Goal: Task Accomplishment & Management: Complete application form

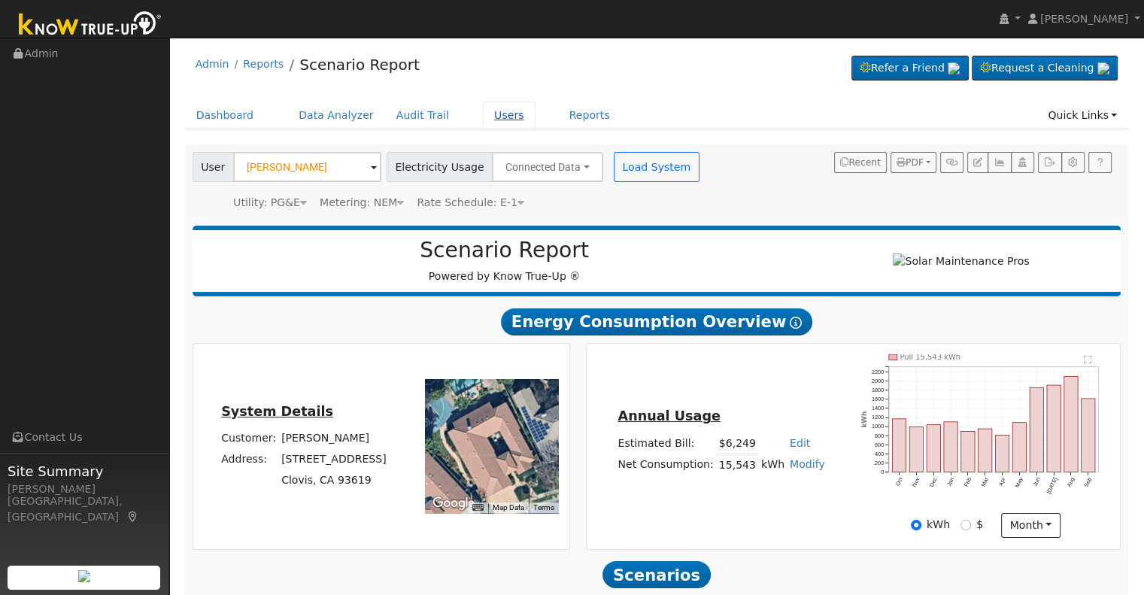
click at [483, 114] on link "Users" at bounding box center [509, 116] width 53 height 28
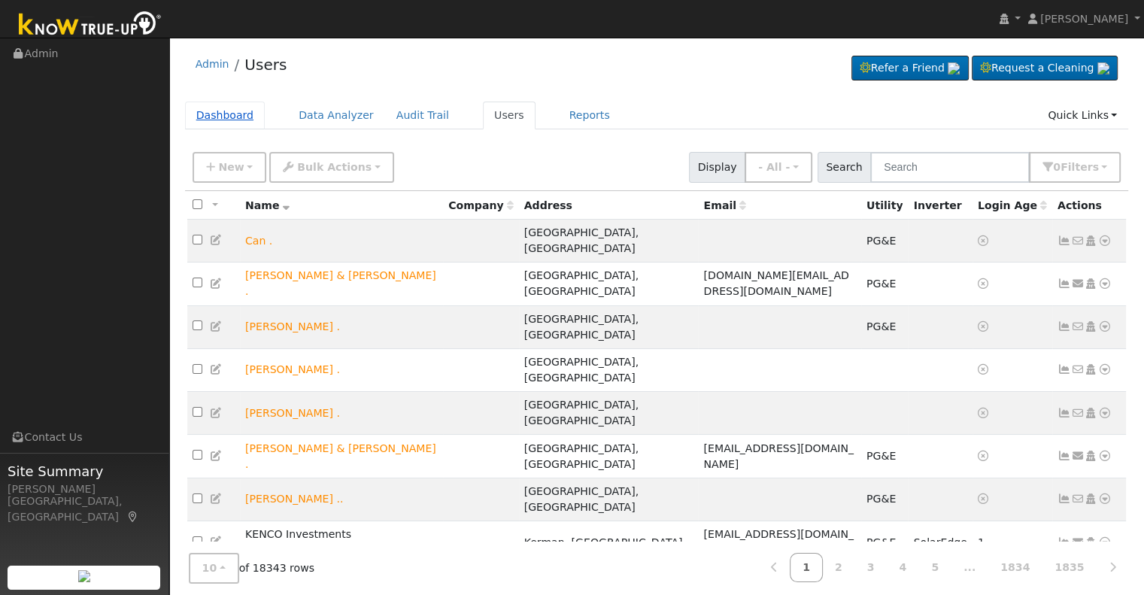
click at [216, 111] on link "Dashboard" at bounding box center [225, 116] width 80 height 28
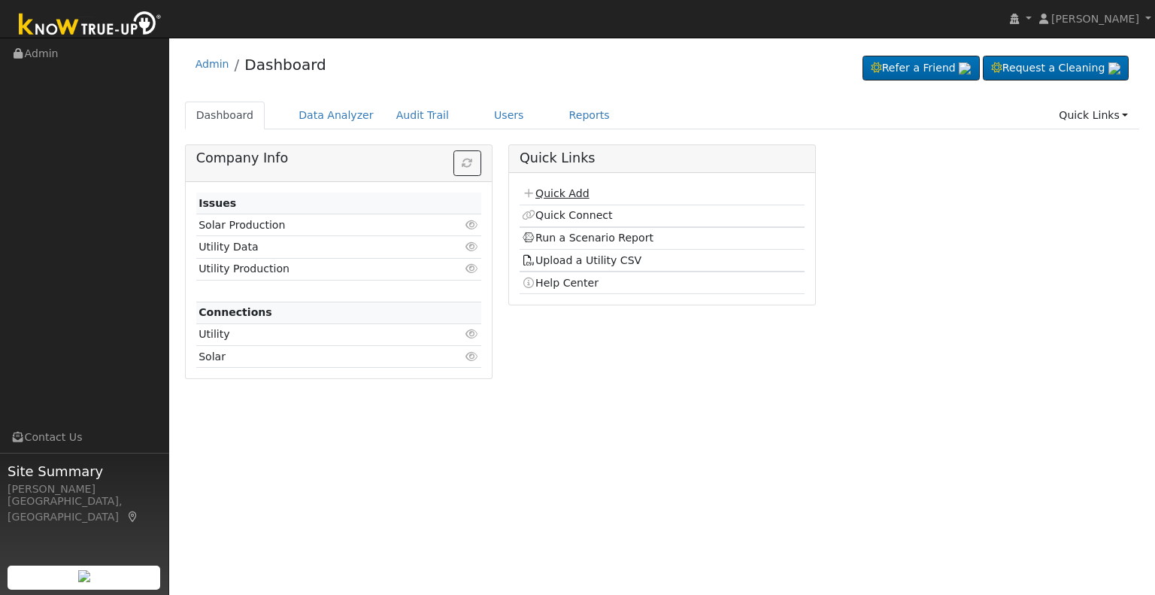
click at [553, 191] on link "Quick Add" at bounding box center [555, 193] width 67 height 12
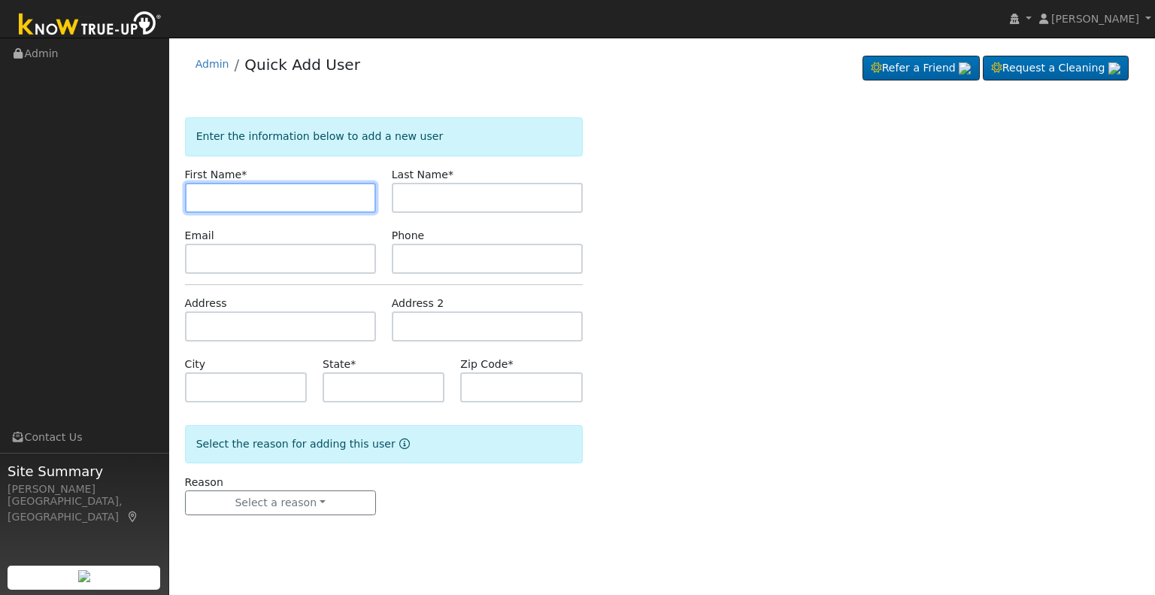
click at [313, 198] on input "text" at bounding box center [280, 198] width 191 height 30
type input "Bree"
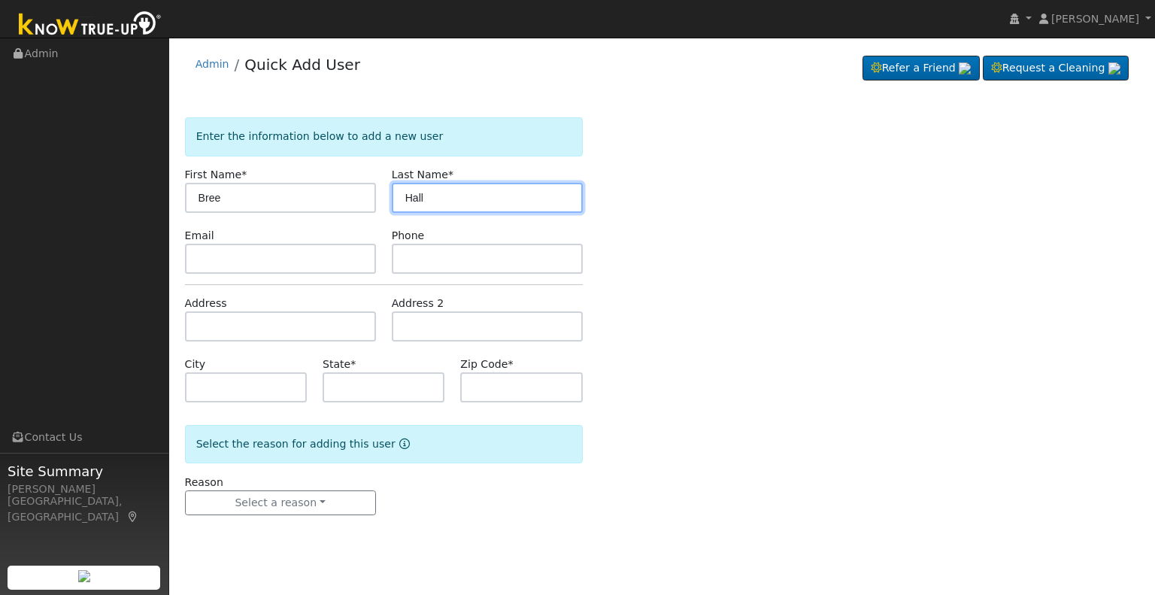
type input "Hall"
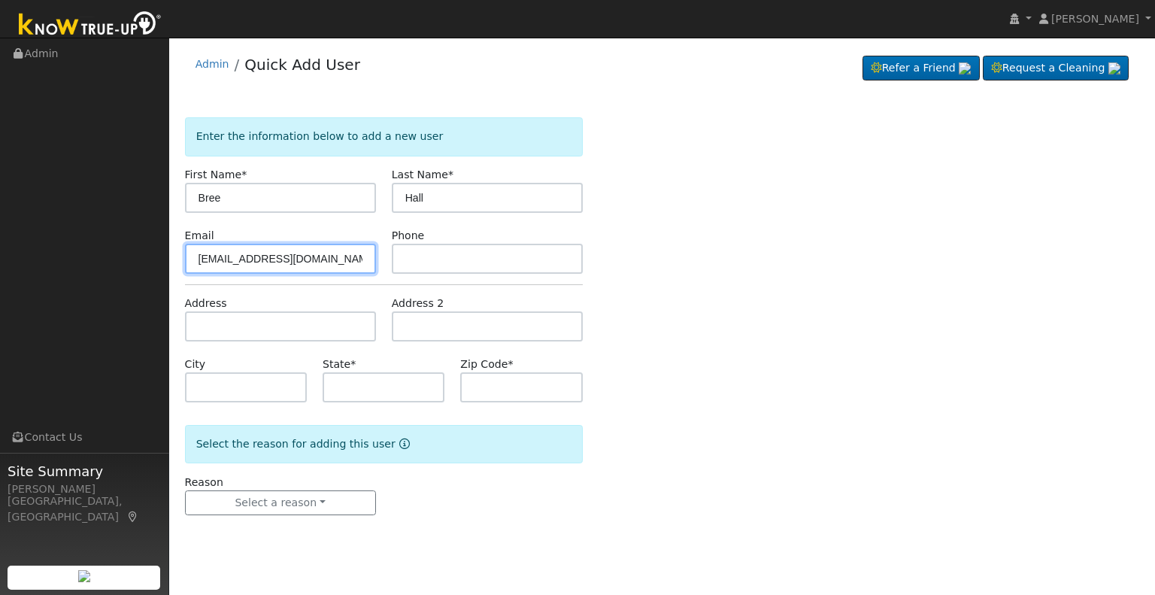
type input "[EMAIL_ADDRESS][DOMAIN_NAME]"
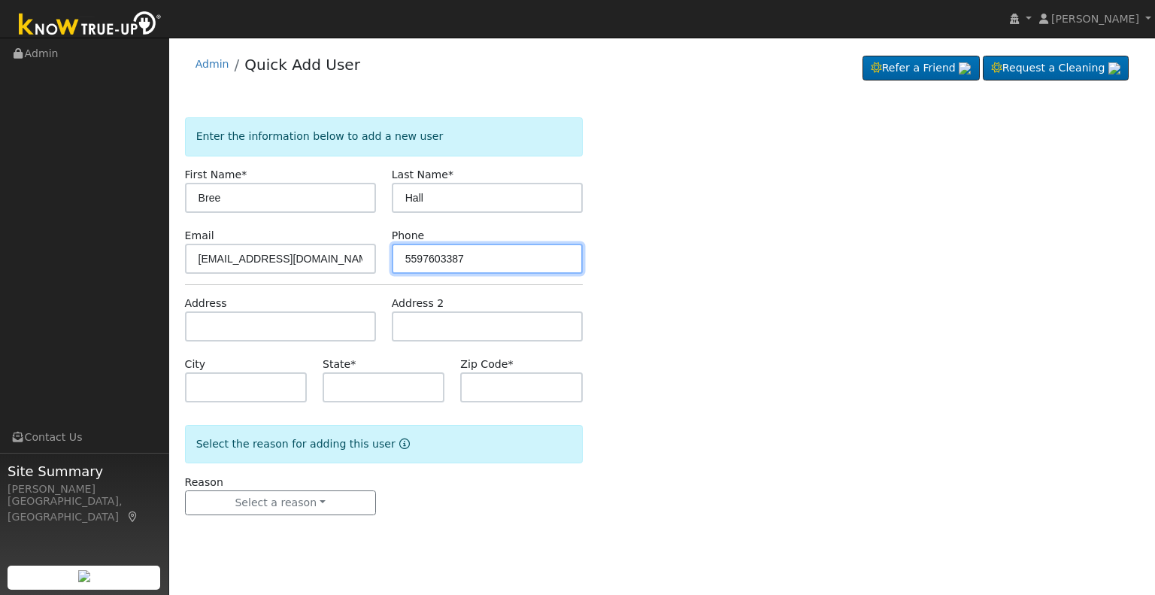
type input "5597603387"
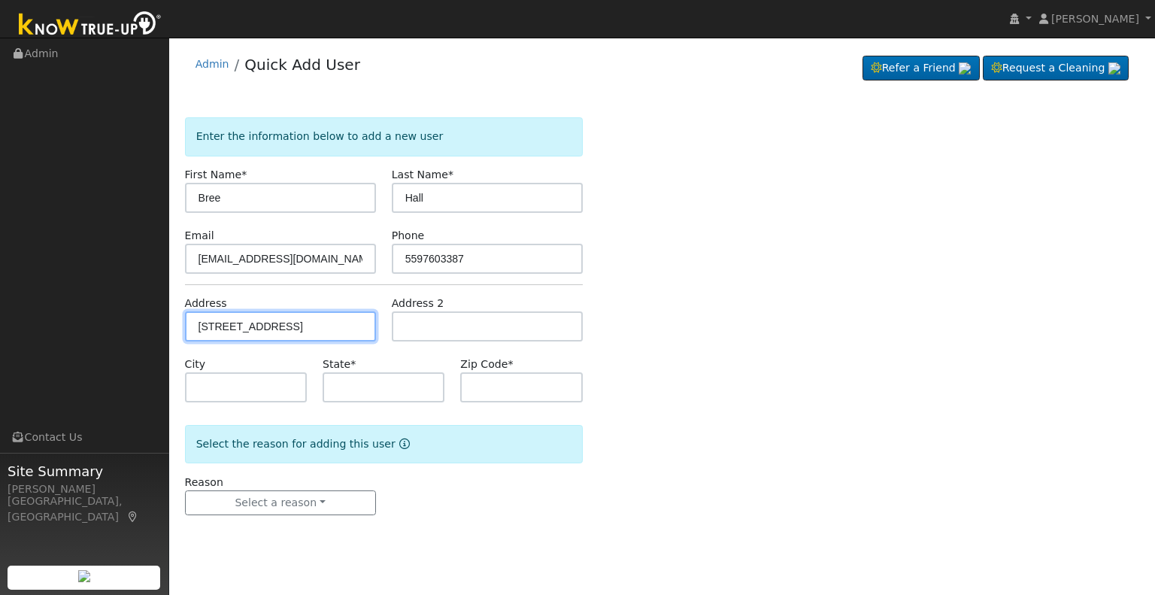
type input "4913 Alta Way"
type input "Mariposa"
type input "CA"
type input "95338"
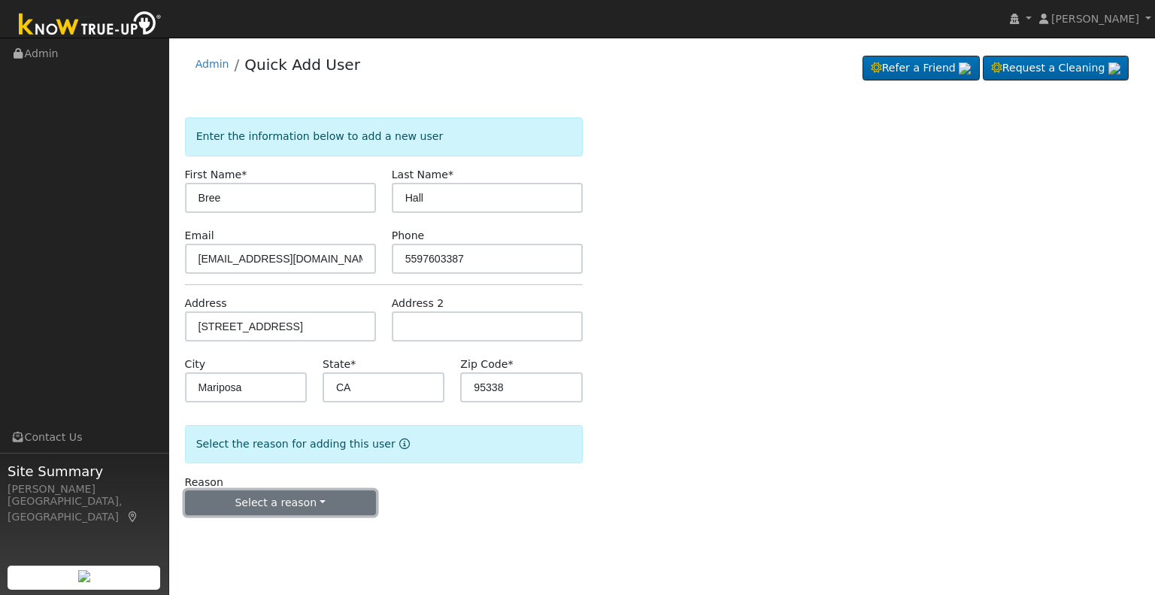
click at [312, 503] on button "Select a reason" at bounding box center [280, 503] width 191 height 26
click at [301, 502] on button "Select a reason" at bounding box center [280, 503] width 191 height 26
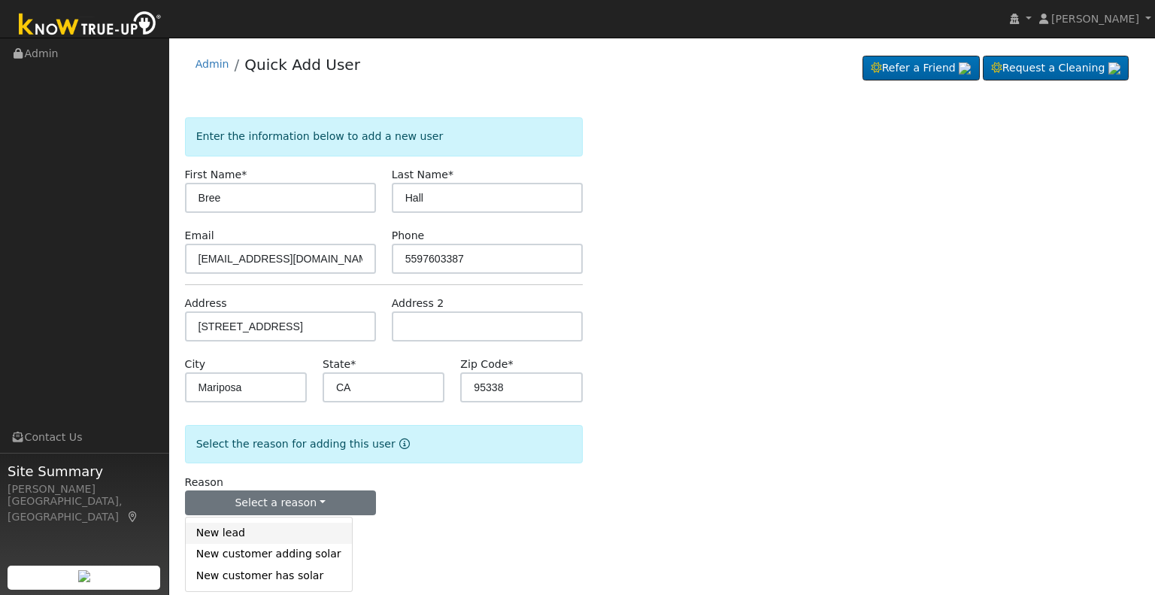
click at [235, 535] on link "New lead" at bounding box center [269, 533] width 166 height 21
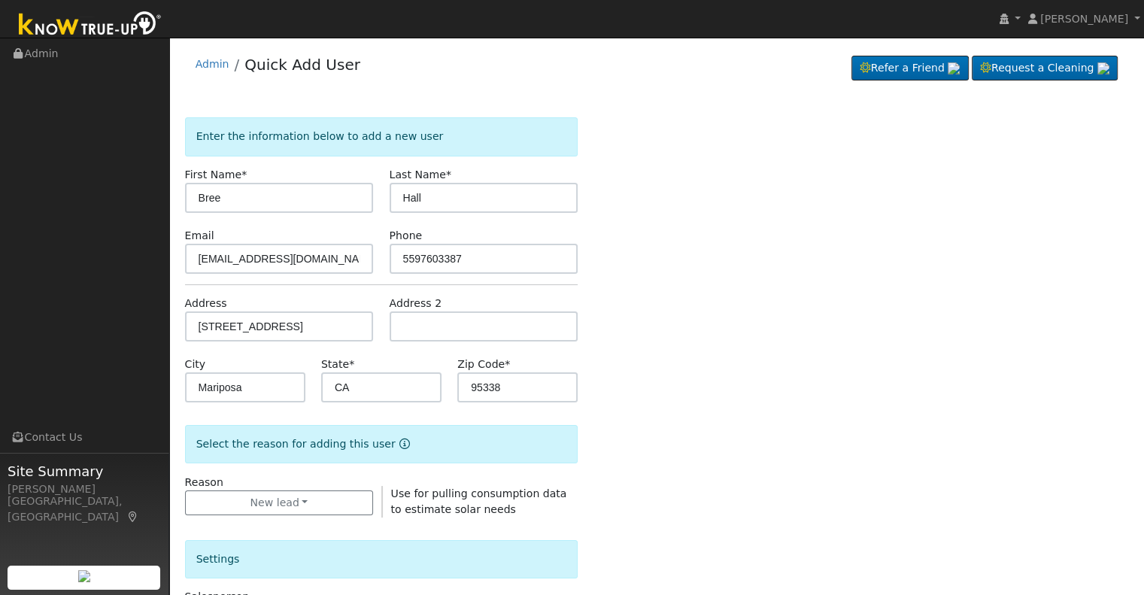
click at [599, 505] on div "Enter the information below to add a new user First Name * Bree Last Name * Hal…" at bounding box center [657, 541] width 944 height 849
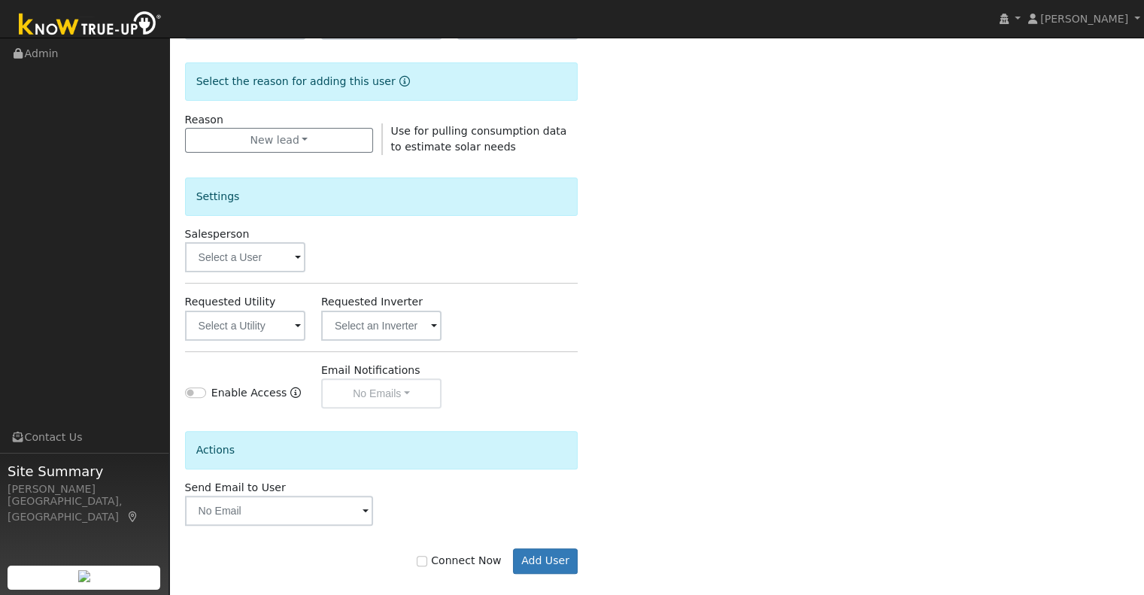
scroll to position [377, 0]
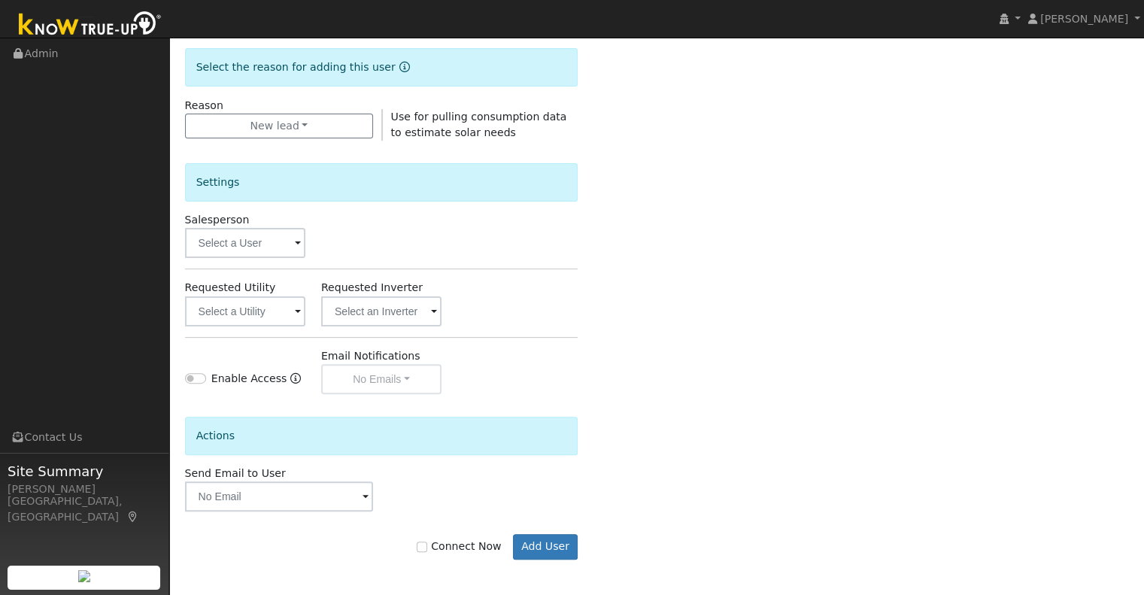
click at [439, 544] on label "Connect Now" at bounding box center [459, 546] width 84 height 16
click at [427, 544] on input "Connect Now" at bounding box center [422, 546] width 11 height 11
checkbox input "true"
click at [554, 545] on button "Add User" at bounding box center [545, 547] width 65 height 26
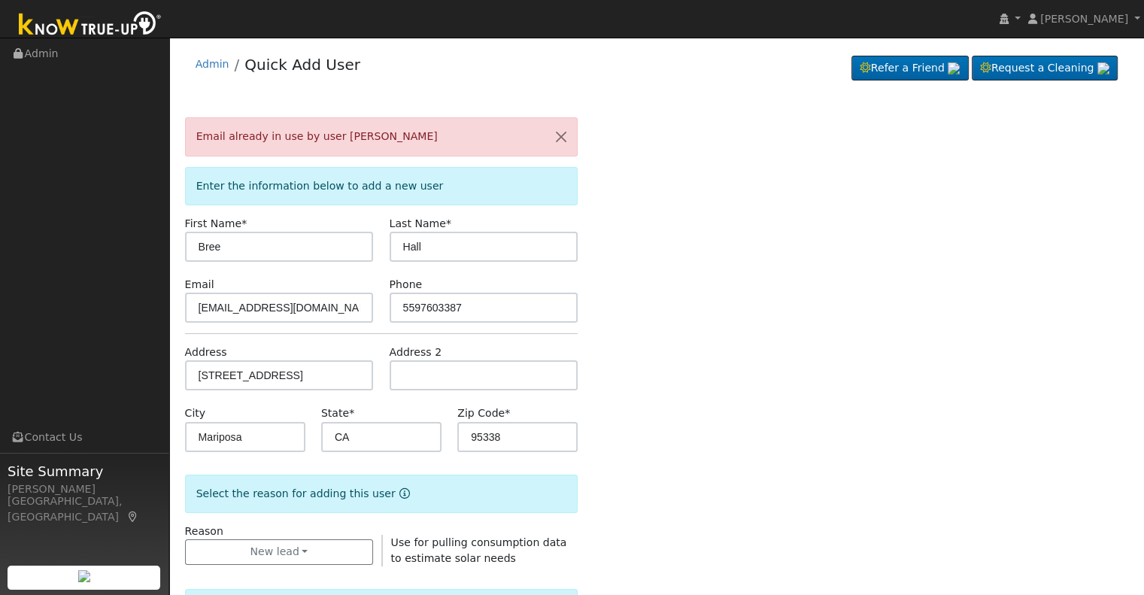
scroll to position [0, 0]
click at [250, 302] on input "[EMAIL_ADDRESS][DOMAIN_NAME]" at bounding box center [279, 308] width 189 height 30
drag, startPoint x: 366, startPoint y: 308, endPoint x: 123, endPoint y: 301, distance: 243.0
click at [123, 301] on div "installed Jason Pierce Jason Pierce Profile My Company Help Center Terms Of Ser…" at bounding box center [572, 530] width 1144 height 985
type input "[EMAIL_ADDRESS][DOMAIN_NAME]"
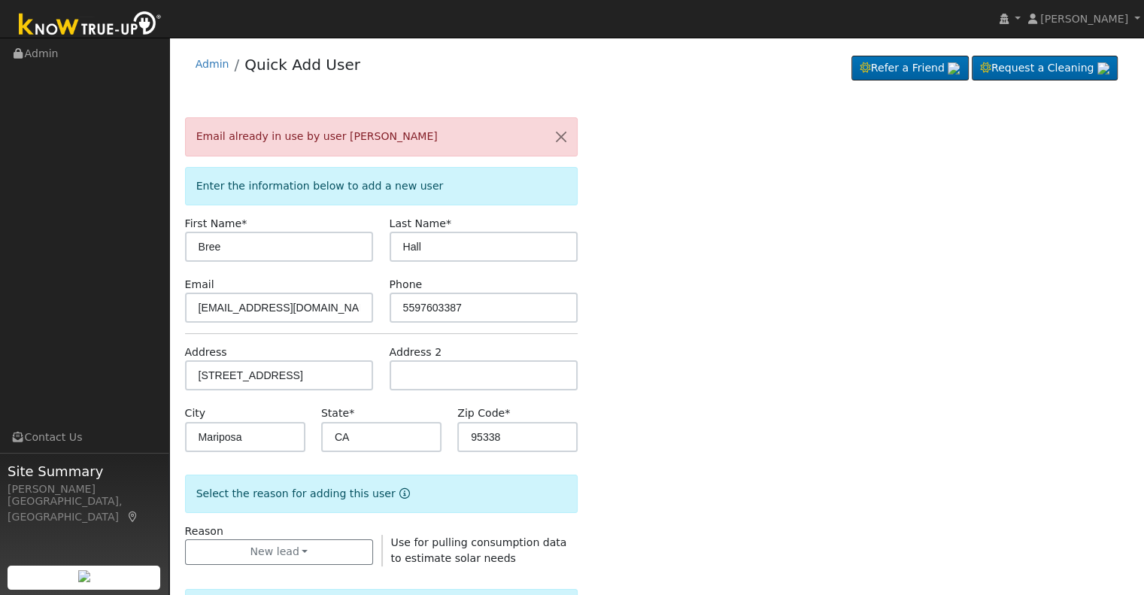
click at [607, 334] on div "Email already in use by user Breeanna Hall Enter the information below to add a…" at bounding box center [657, 566] width 944 height 898
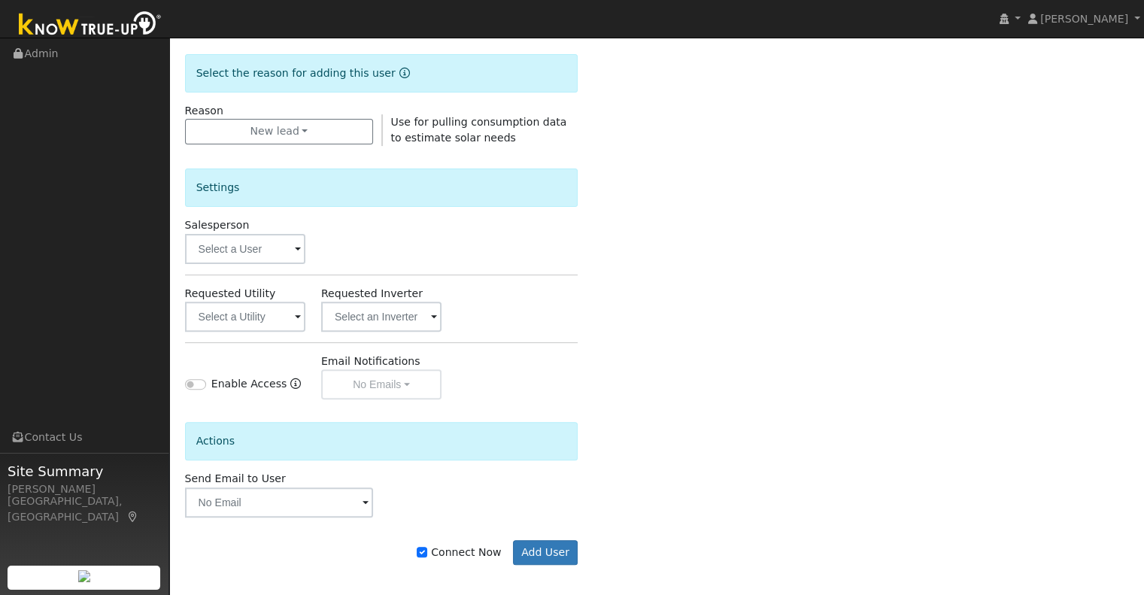
scroll to position [426, 0]
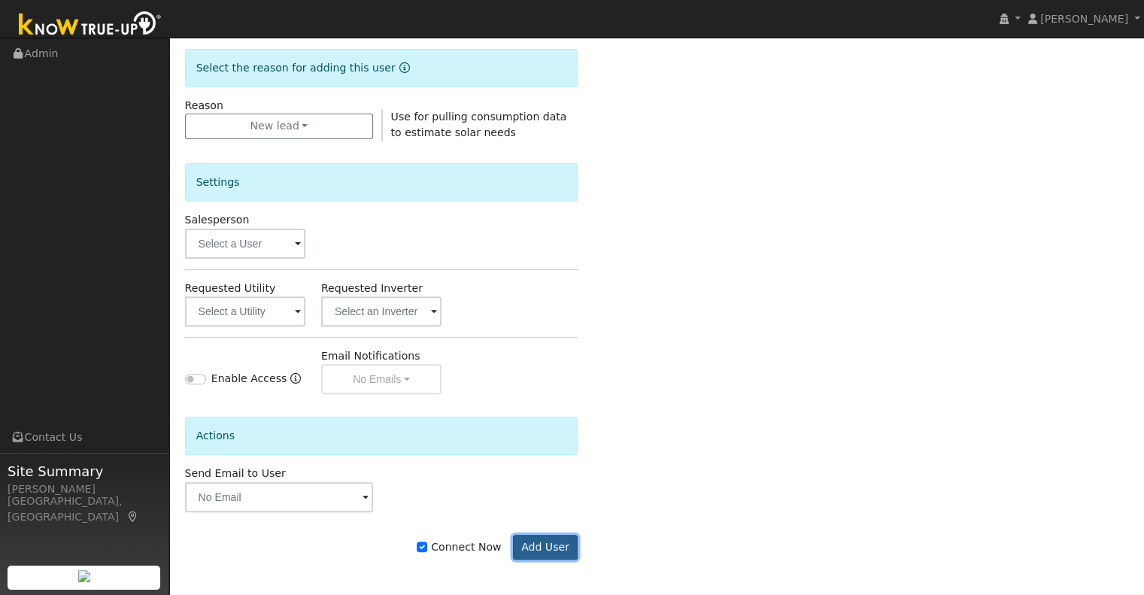
click at [554, 547] on button "Add User" at bounding box center [545, 548] width 65 height 26
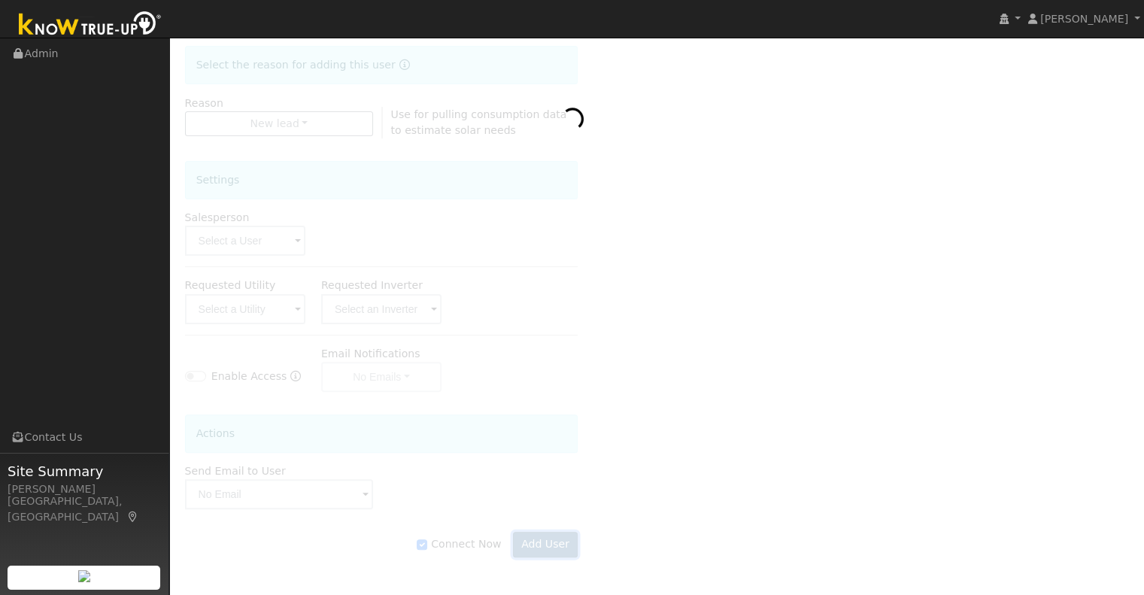
scroll to position [377, 0]
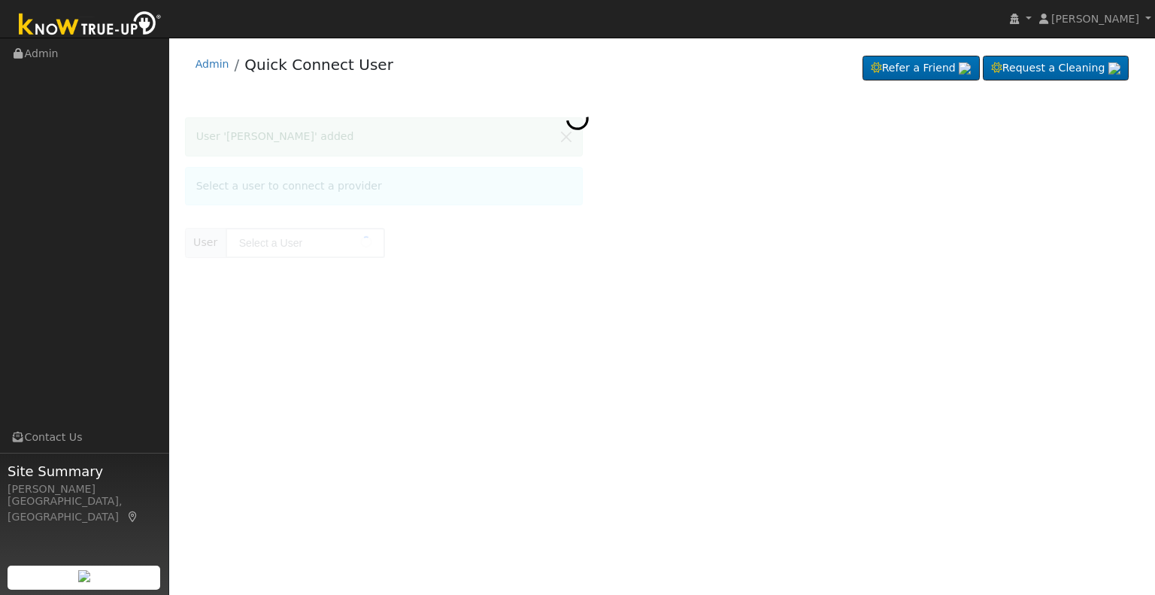
type input "[PERSON_NAME]"
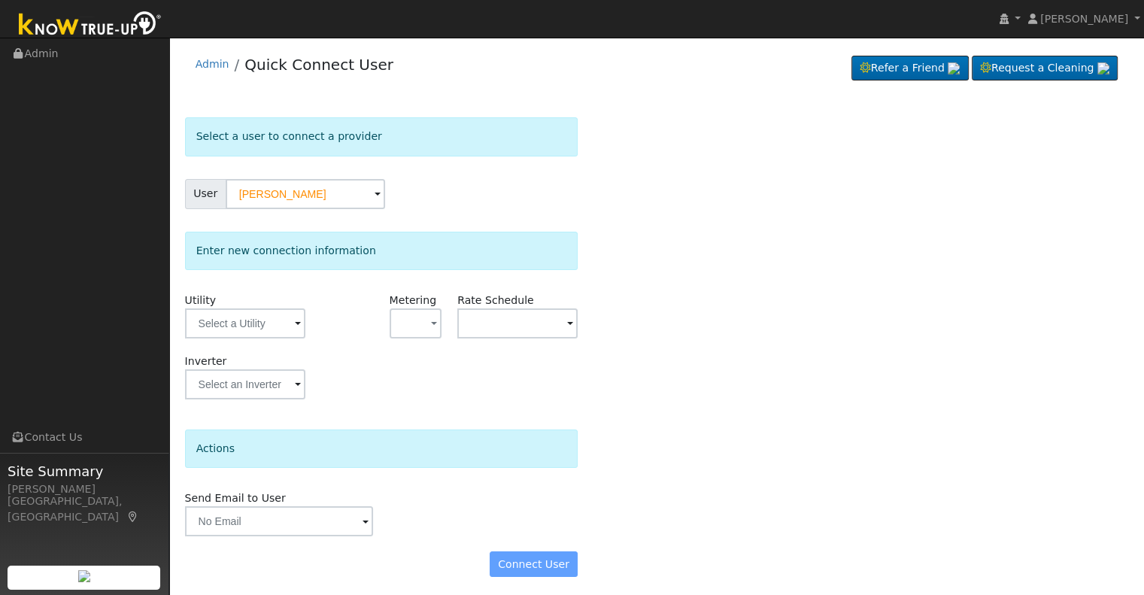
click at [620, 182] on div "Select a user to connect a provider User [PERSON_NAME] Account Default Account …" at bounding box center [657, 354] width 944 height 474
click at [297, 325] on span at bounding box center [298, 324] width 6 height 17
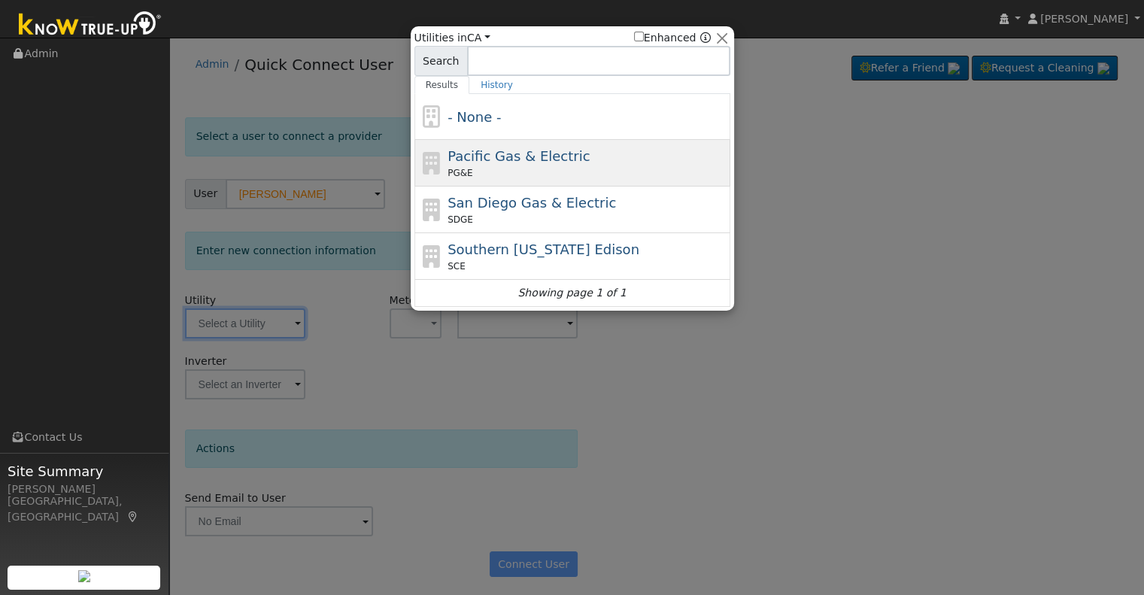
click at [496, 156] on span "Pacific Gas & Electric" at bounding box center [518, 156] width 142 height 16
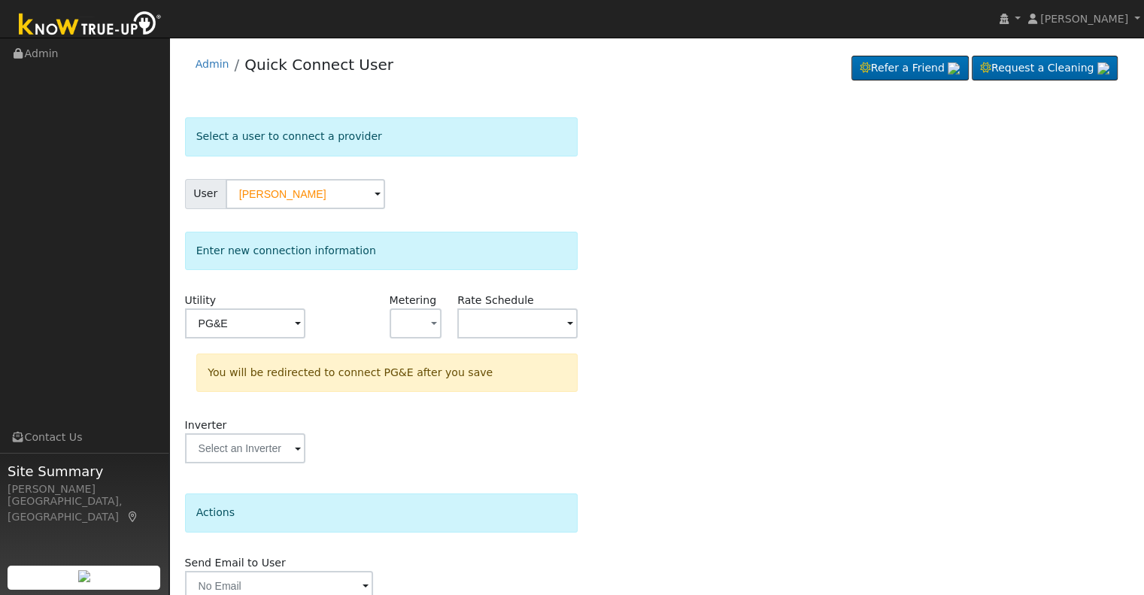
type input "PG&E"
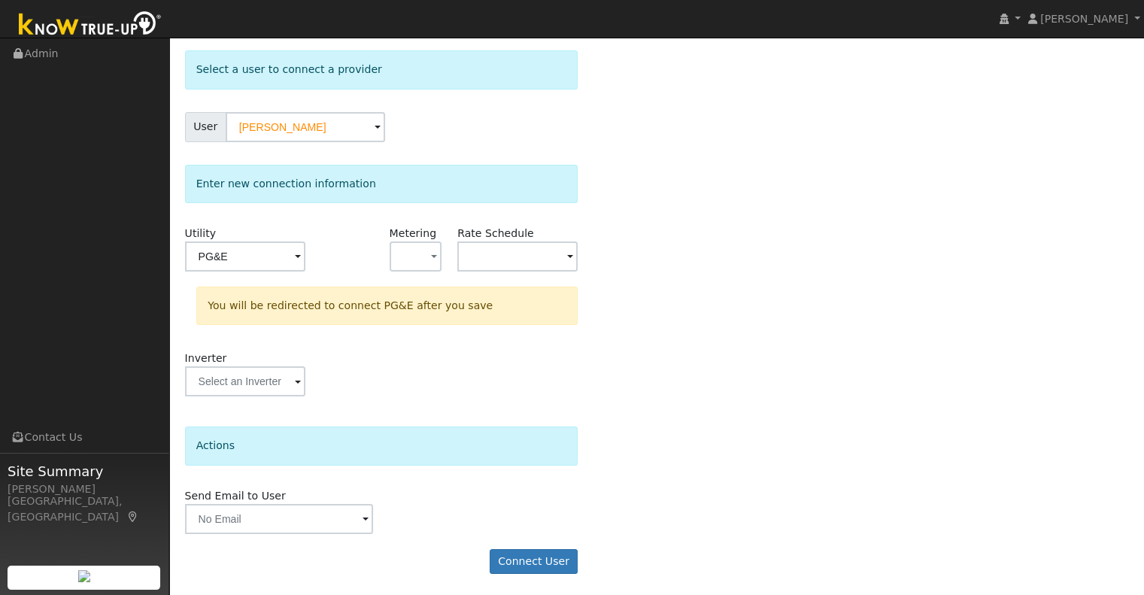
click at [613, 363] on div "Select a user to connect a provider User Bree Hall Account Default Account Defa…" at bounding box center [657, 319] width 944 height 538
click at [368, 517] on input "text" at bounding box center [279, 519] width 189 height 30
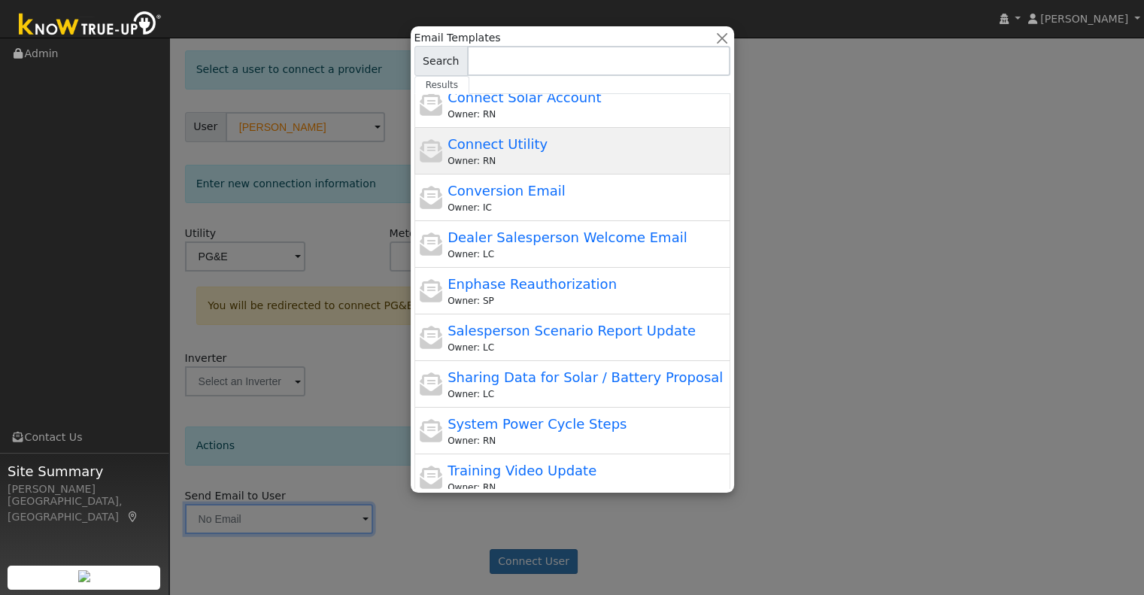
scroll to position [0, 0]
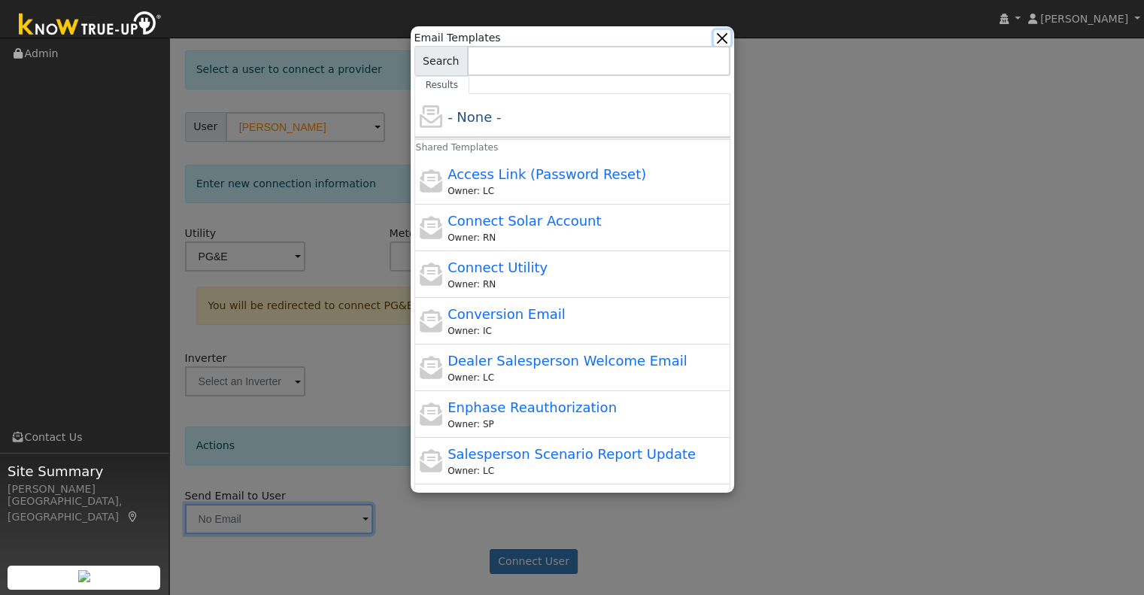
click at [727, 31] on button "button" at bounding box center [722, 38] width 16 height 16
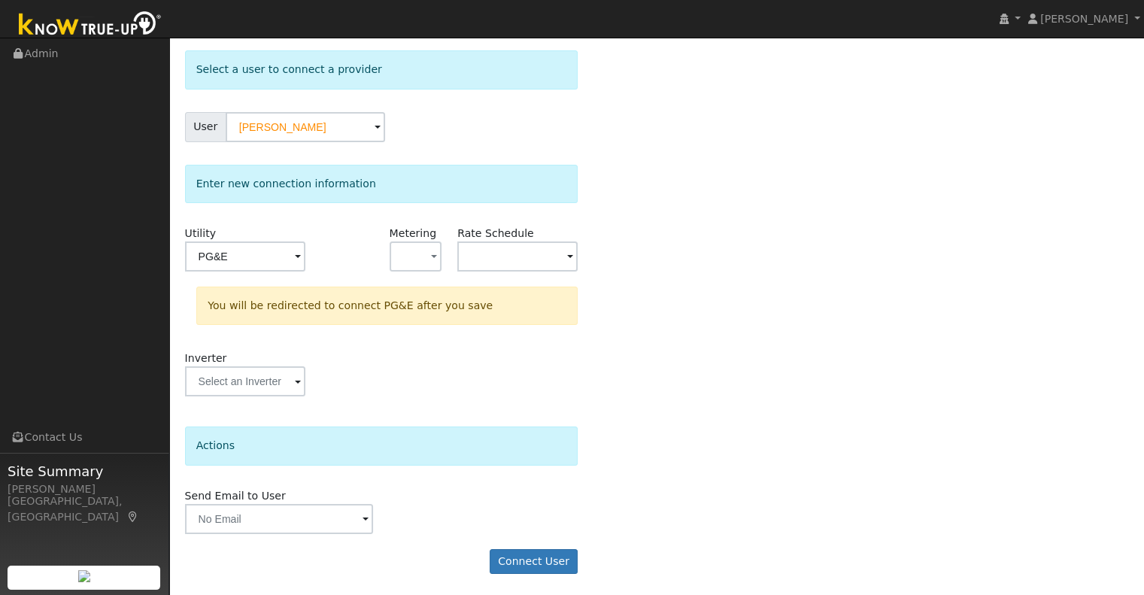
click at [701, 425] on div "Select a user to connect a provider User Bree Hall Account Default Account Defa…" at bounding box center [657, 319] width 944 height 538
click at [535, 560] on button "Connect User" at bounding box center [534, 562] width 89 height 26
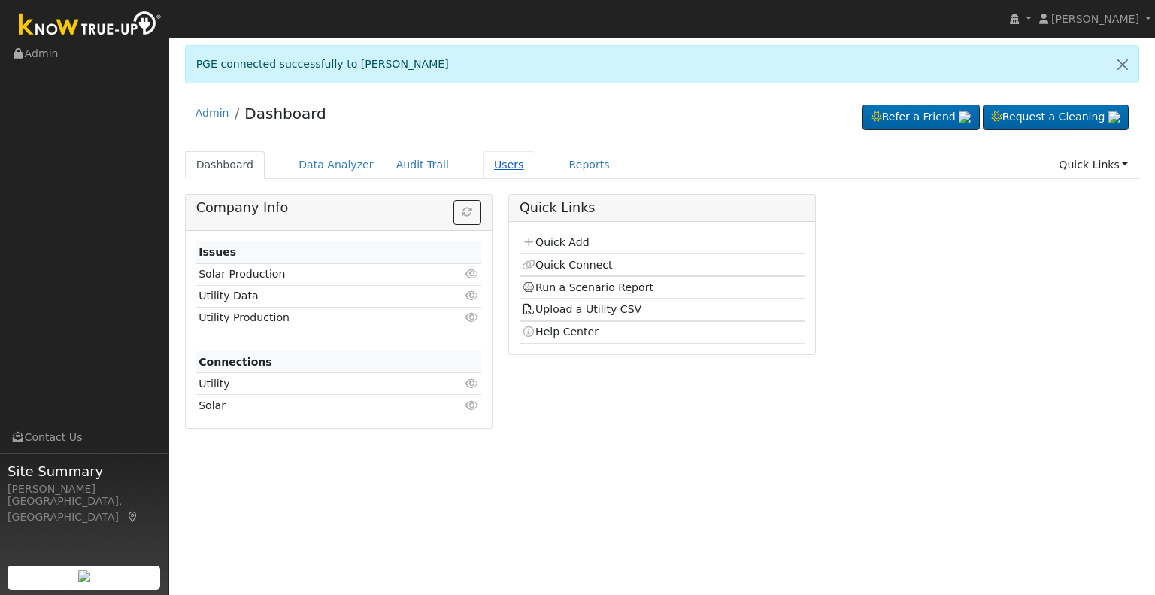
click at [483, 165] on link "Users" at bounding box center [509, 165] width 53 height 28
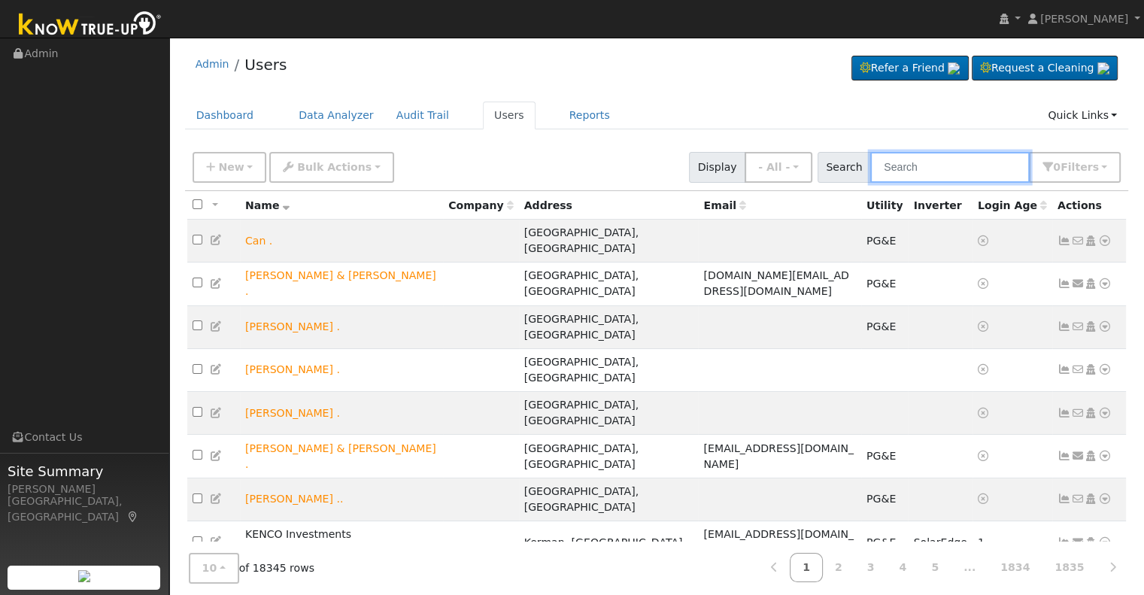
click at [935, 154] on input "text" at bounding box center [949, 167] width 159 height 31
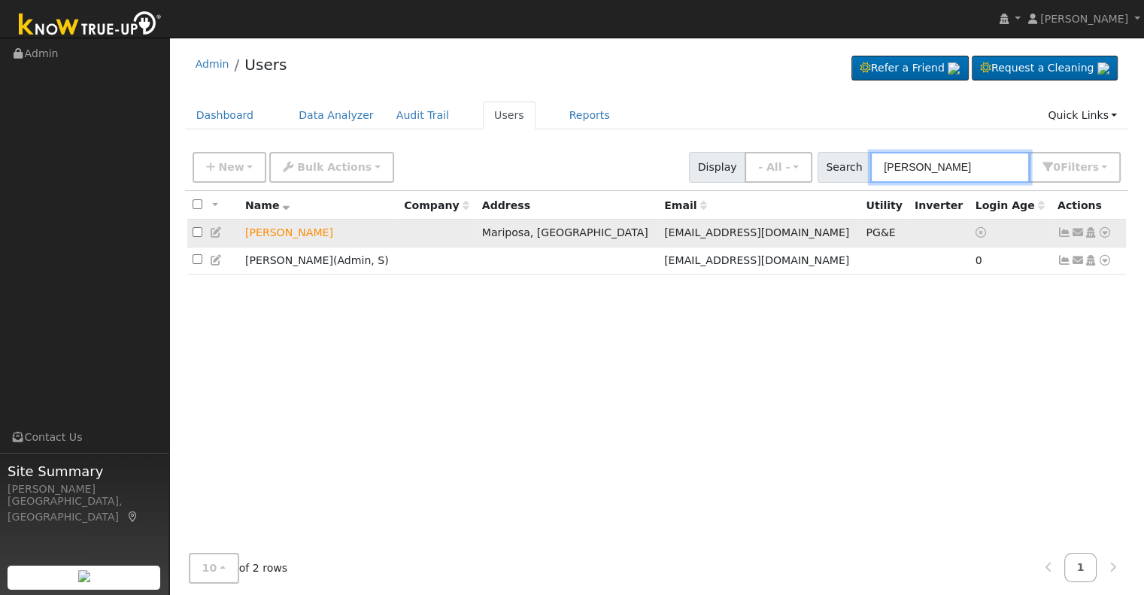
type input "[PERSON_NAME]"
click at [1104, 231] on icon at bounding box center [1105, 232] width 14 height 11
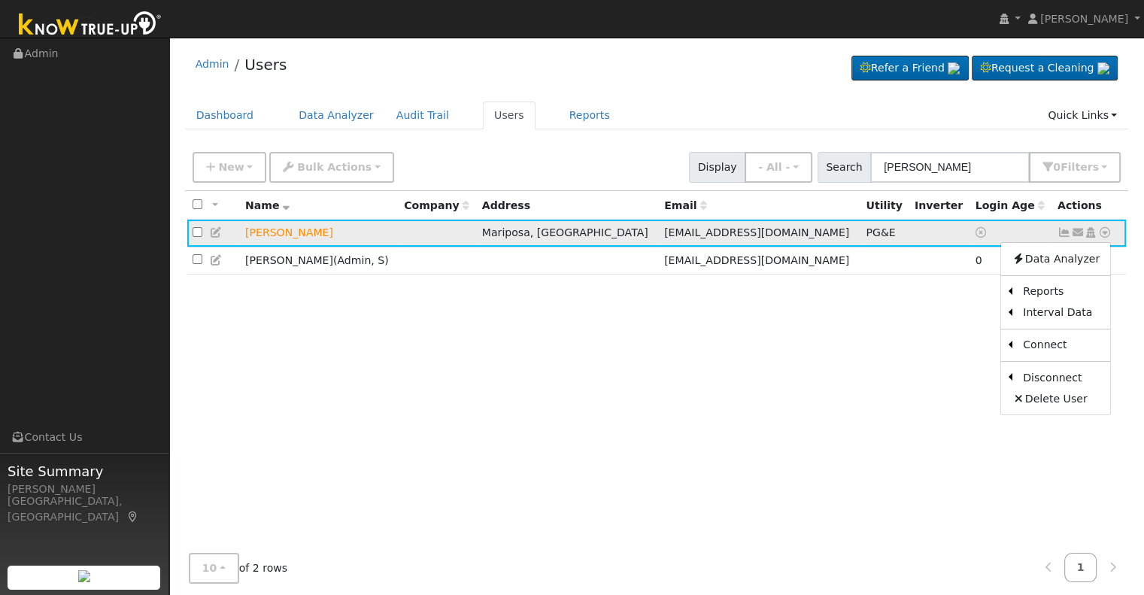
click at [1077, 231] on icon at bounding box center [1078, 232] width 14 height 11
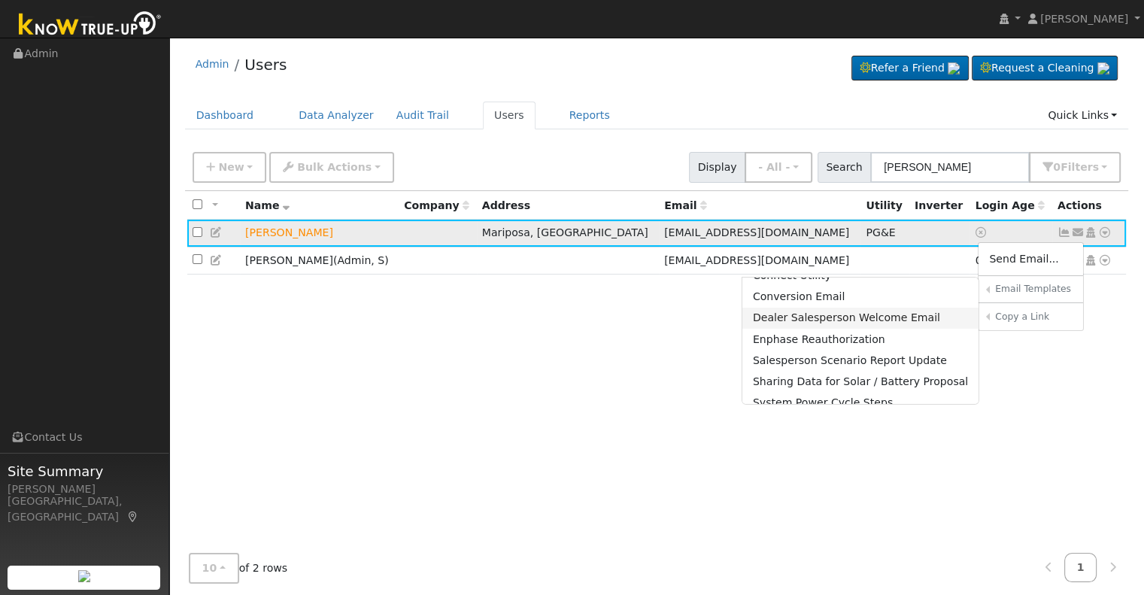
scroll to position [100, 0]
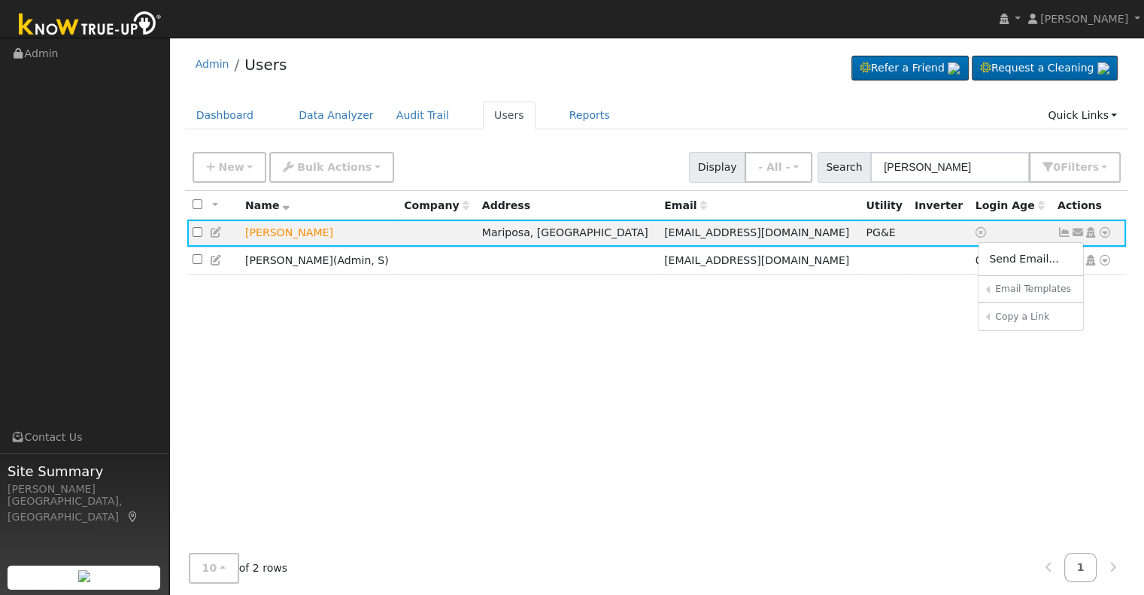
click at [1096, 416] on div "All None All on page None on page Name Company Address Email Utility Inverter L…" at bounding box center [657, 369] width 944 height 357
click at [1104, 232] on icon at bounding box center [1105, 232] width 14 height 11
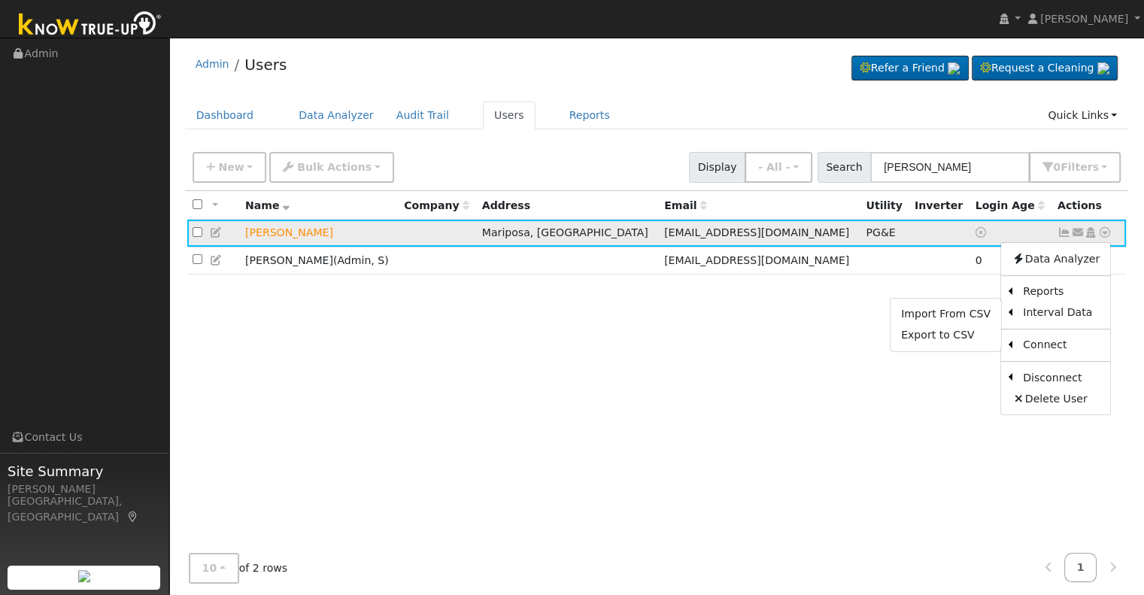
click at [990, 350] on ul "Import From CSV Export to CSV" at bounding box center [946, 325] width 112 height 54
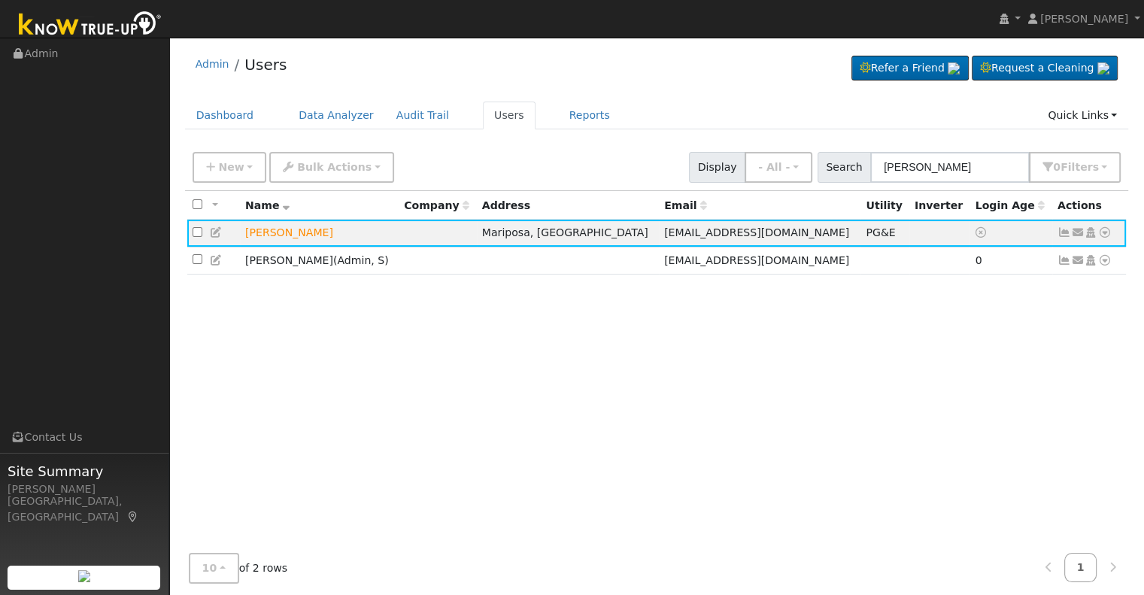
click at [920, 367] on div "All None All on page None on page Name Company Address Email Utility Inverter L…" at bounding box center [657, 369] width 944 height 357
click at [1089, 229] on icon at bounding box center [1091, 232] width 14 height 11
